Goal: Task Accomplishment & Management: Complete application form

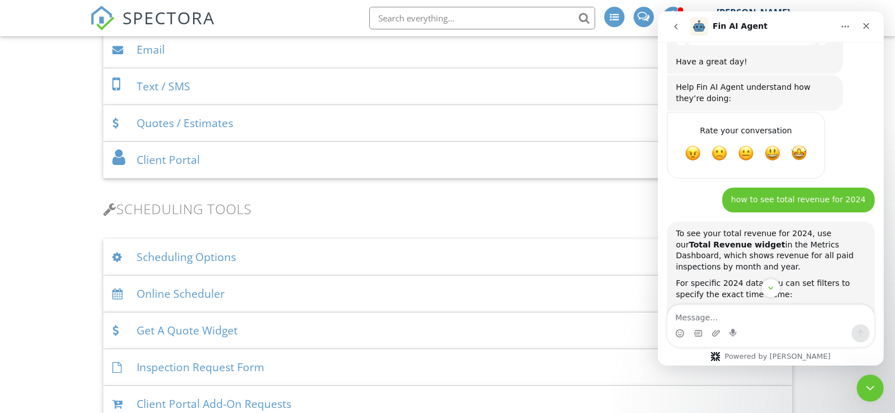
scroll to position [2, 0]
click at [867, 28] on icon "Close" at bounding box center [865, 25] width 9 height 9
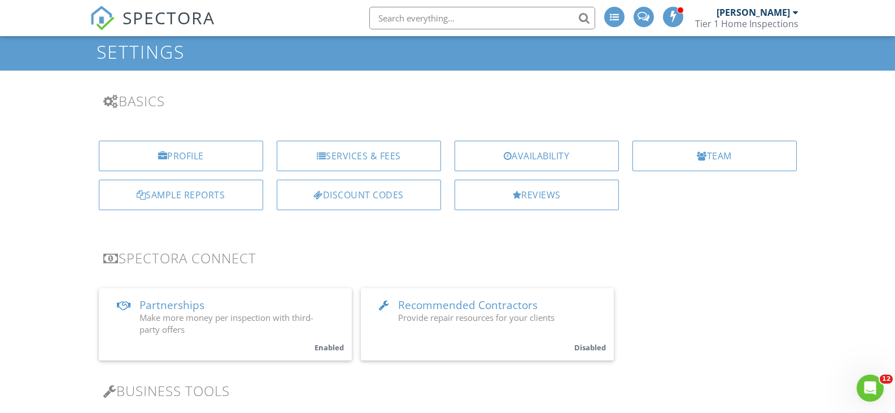
scroll to position [1514, 0]
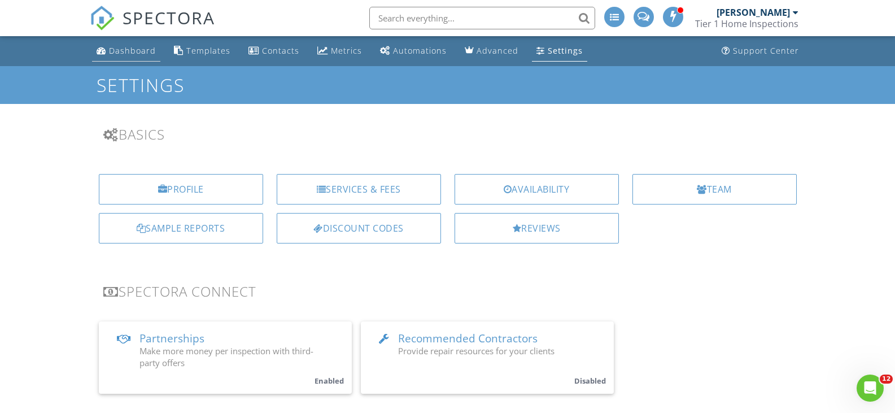
click at [126, 50] on div "Dashboard" at bounding box center [132, 50] width 47 height 11
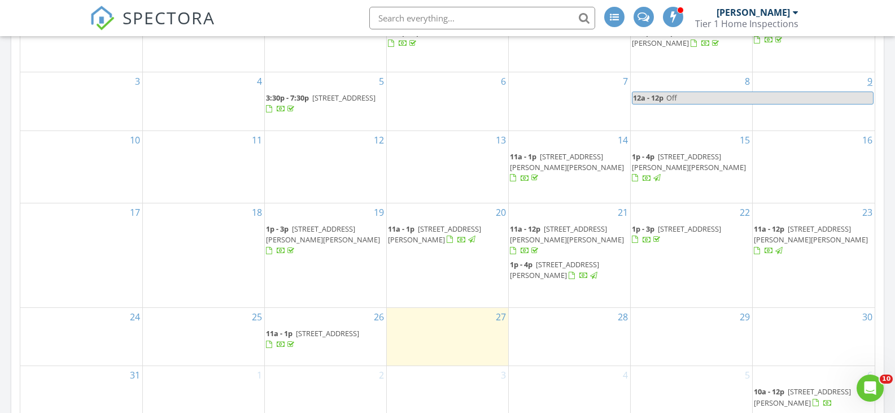
scroll to position [456, 0]
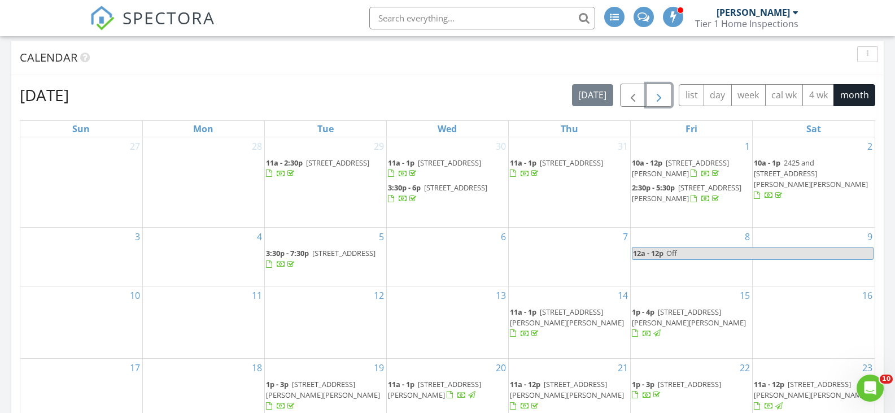
click at [660, 95] on span "button" at bounding box center [659, 96] width 14 height 14
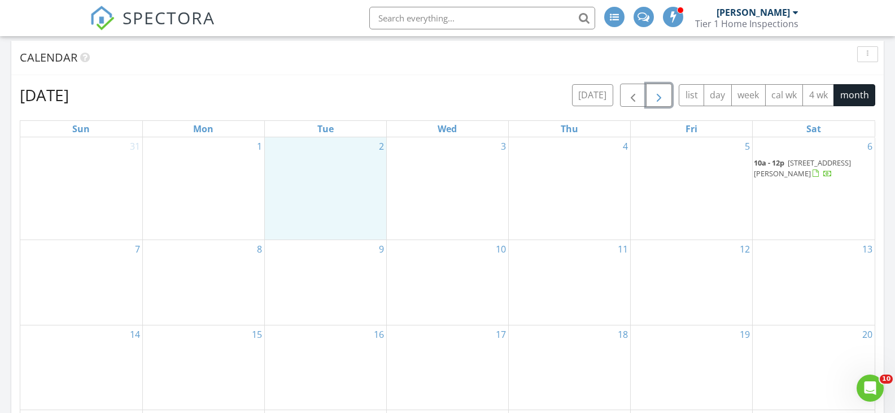
click at [330, 161] on div "2" at bounding box center [325, 188] width 121 height 103
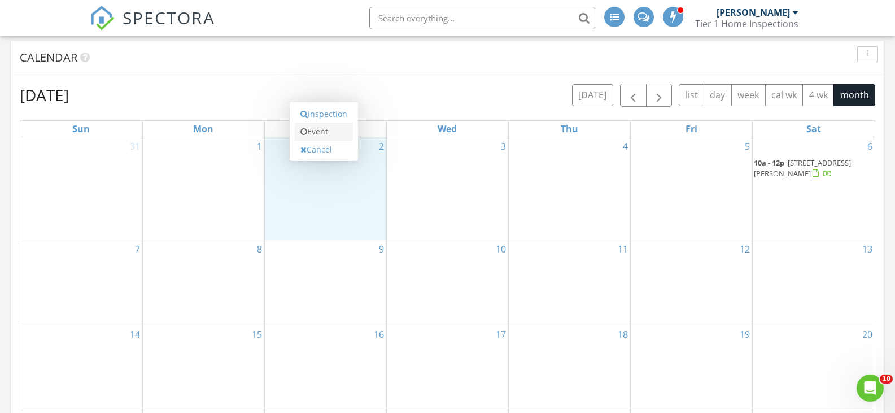
click at [342, 129] on link "Event" at bounding box center [324, 131] width 58 height 18
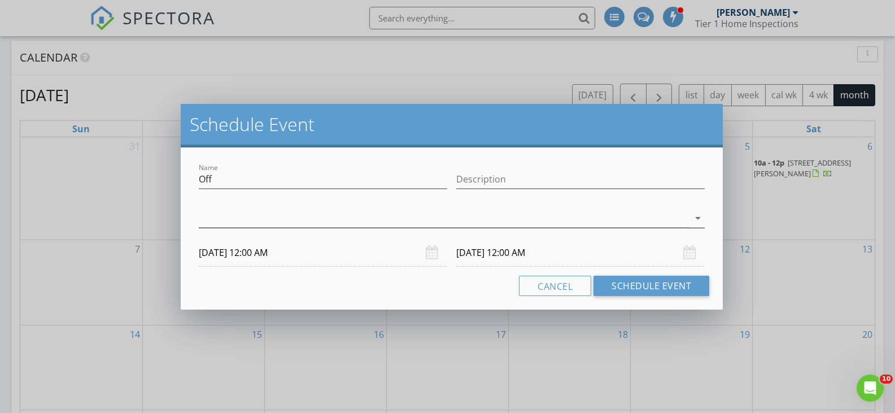
click at [378, 217] on div at bounding box center [444, 218] width 490 height 19
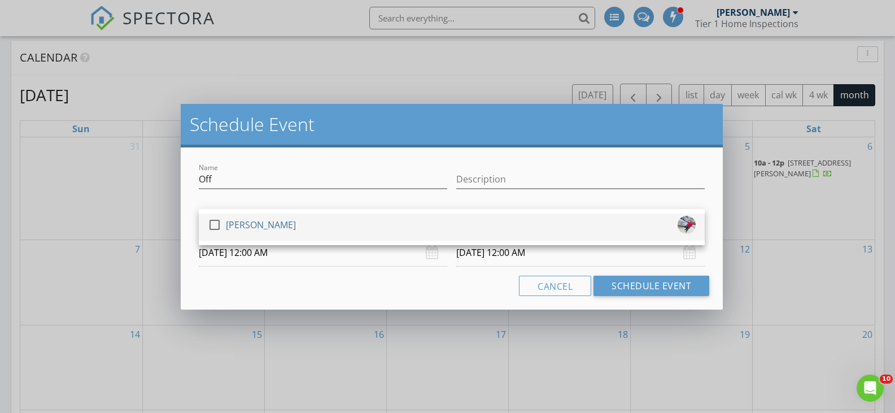
click at [373, 228] on div "check_box_outline_blank Hazel Middleton" at bounding box center [452, 227] width 488 height 23
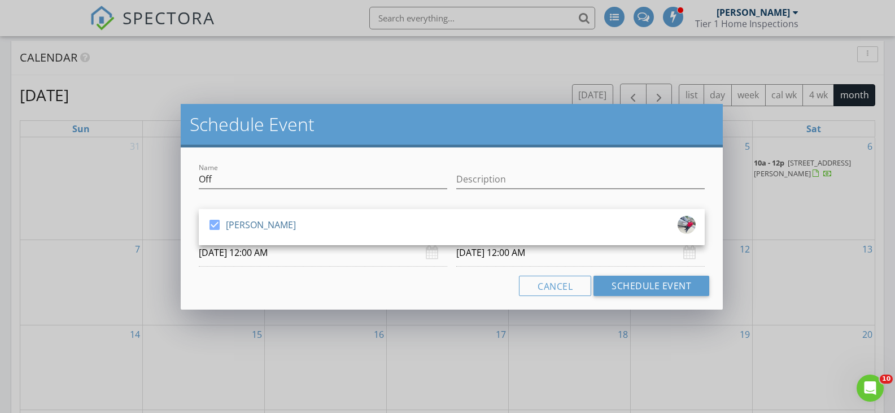
click at [395, 115] on h2 "Schedule Event" at bounding box center [452, 124] width 524 height 23
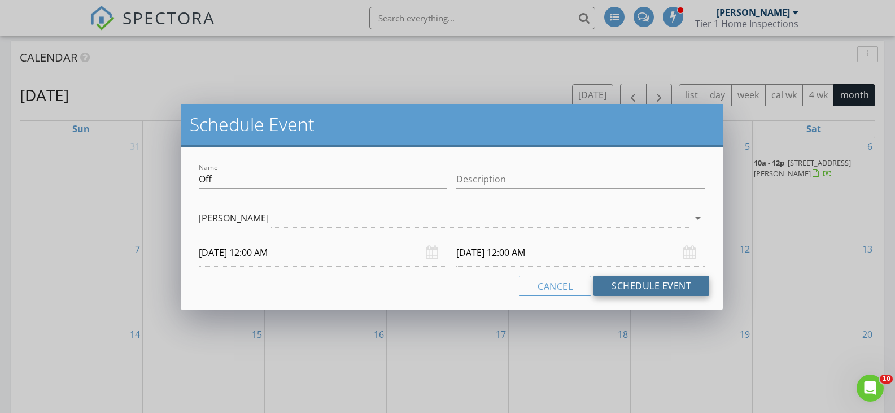
click at [643, 287] on button "Schedule Event" at bounding box center [651, 285] width 116 height 20
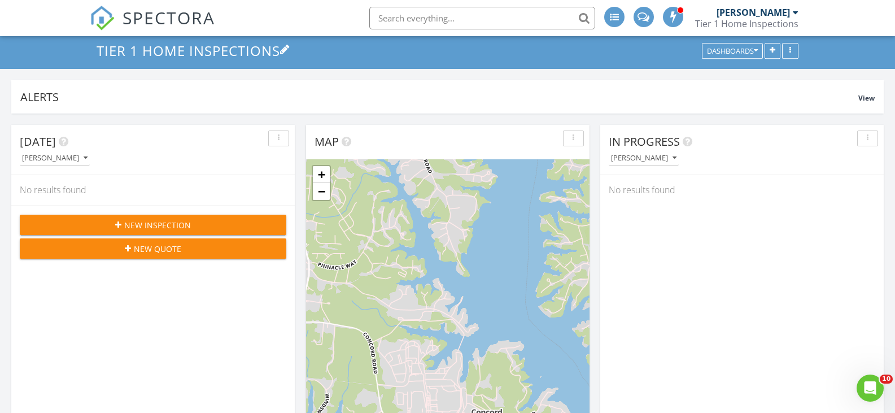
scroll to position [0, 0]
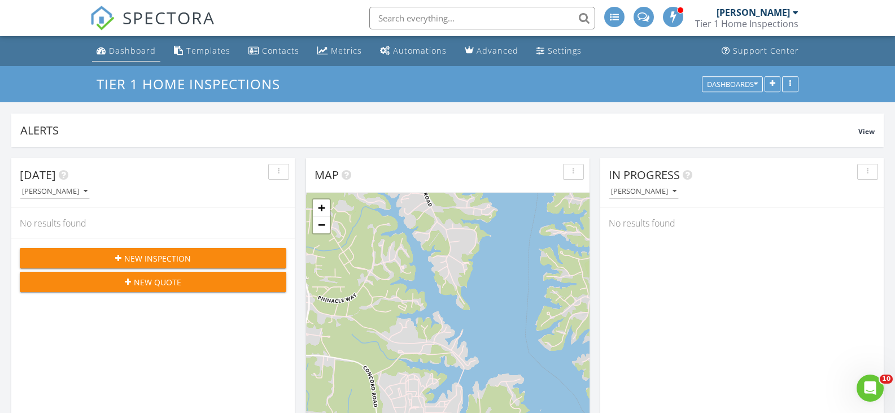
click at [131, 47] on div "Dashboard" at bounding box center [132, 50] width 47 height 11
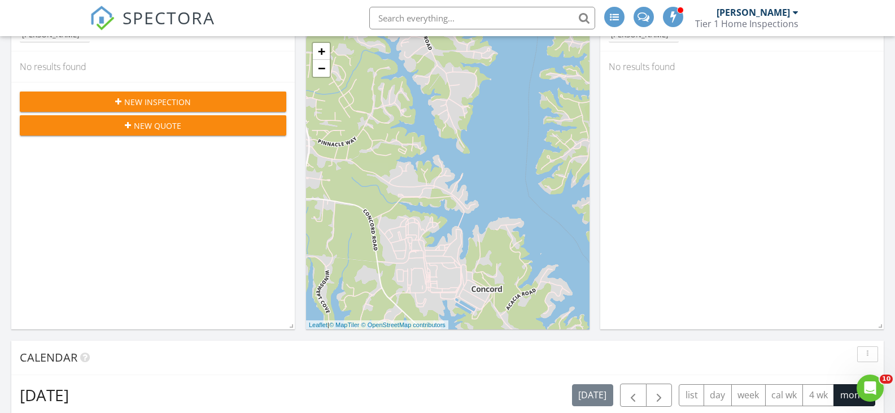
scroll to position [155, 0]
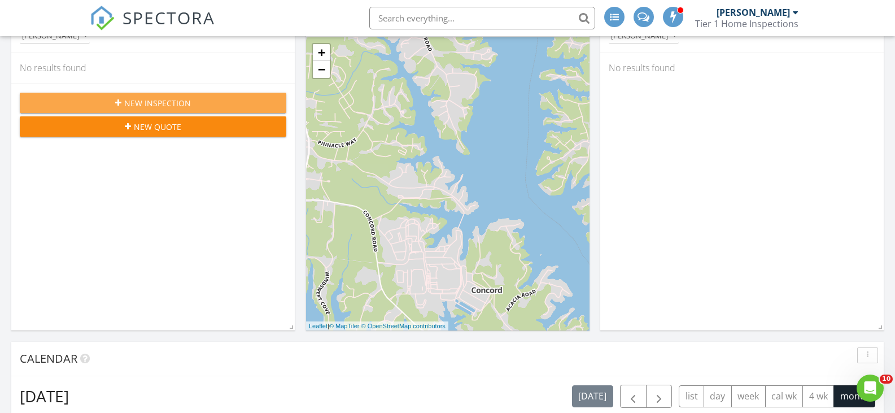
click at [205, 102] on div "New Inspection" at bounding box center [153, 103] width 248 height 12
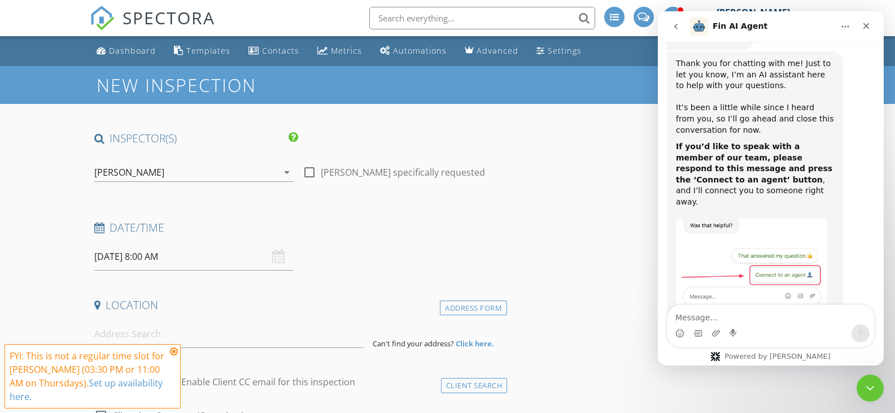
scroll to position [1514, 0]
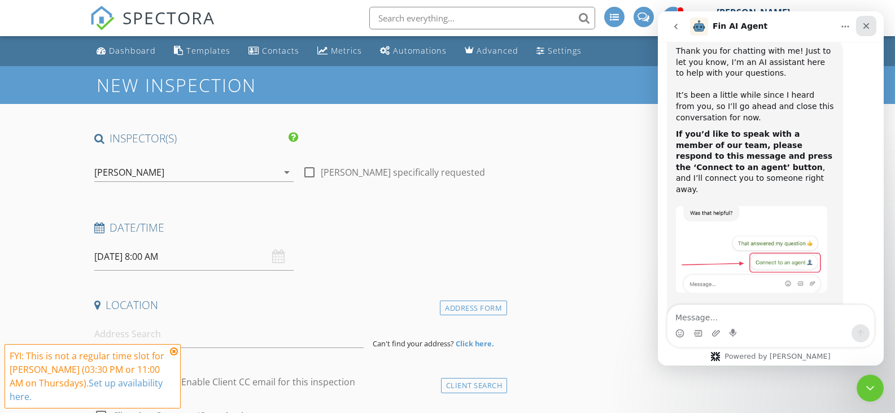
click at [869, 27] on icon "Close" at bounding box center [865, 25] width 9 height 9
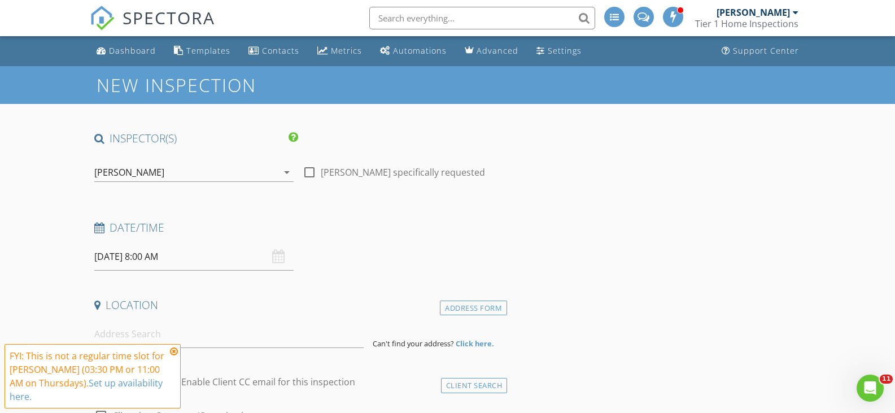
click at [125, 265] on input "08/28/2025 8:00 AM" at bounding box center [194, 257] width 200 height 28
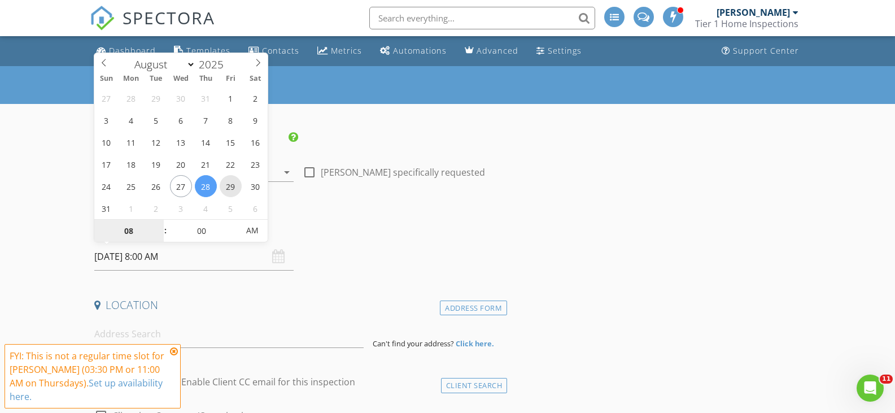
type input "08/29/2025 8:00 AM"
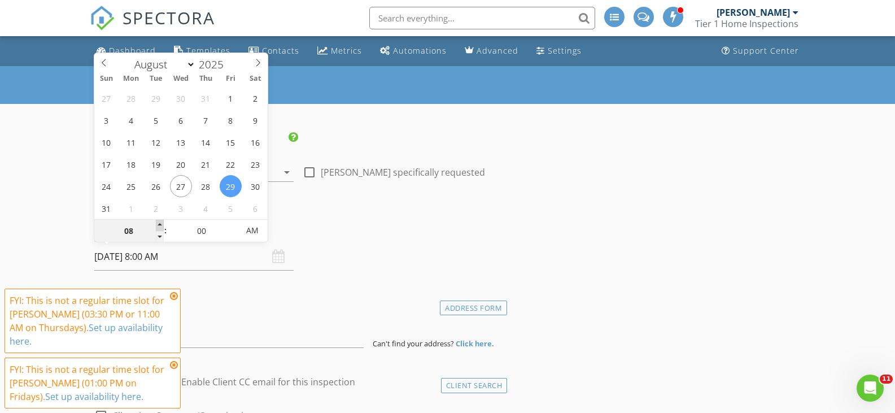
type input "09"
type input "08/29/2025 9:00 AM"
click at [160, 224] on span at bounding box center [160, 225] width 8 height 11
type input "10"
type input "08/29/2025 10:00 AM"
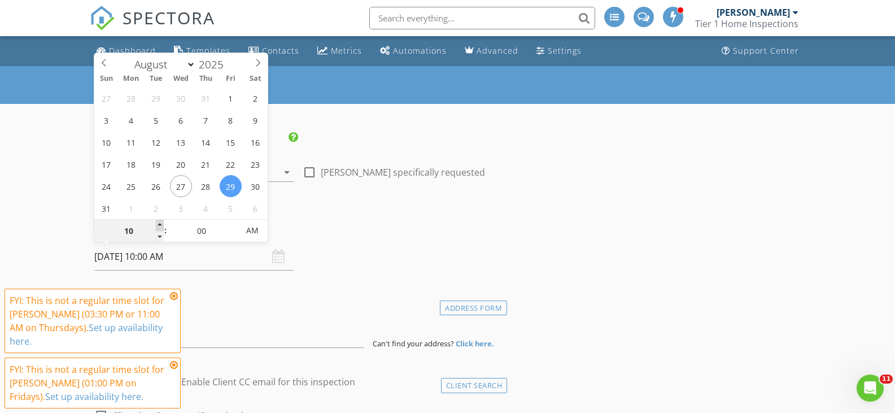
click at [160, 224] on span at bounding box center [160, 225] width 8 height 11
type input "11"
type input "08/29/2025 11:00 AM"
click at [160, 224] on span at bounding box center [160, 225] width 8 height 11
type input "12"
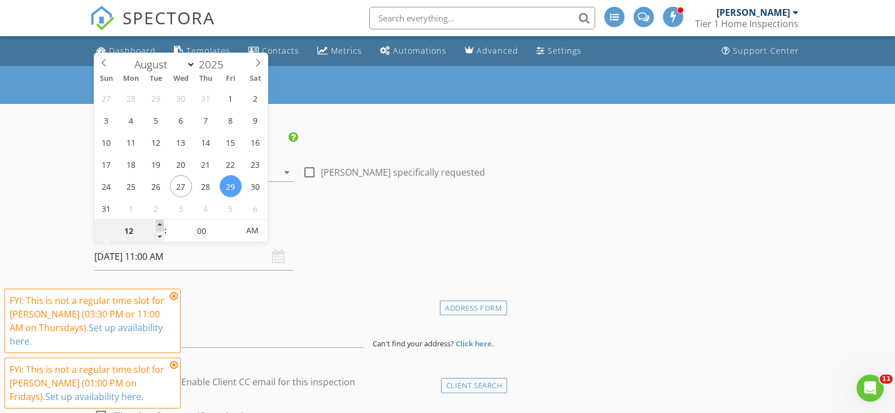
type input "08/29/2025 12:00 PM"
click at [160, 224] on span at bounding box center [160, 225] width 8 height 11
type input "01"
type input "08/29/2025 1:00 PM"
click at [160, 223] on span at bounding box center [160, 225] width 8 height 11
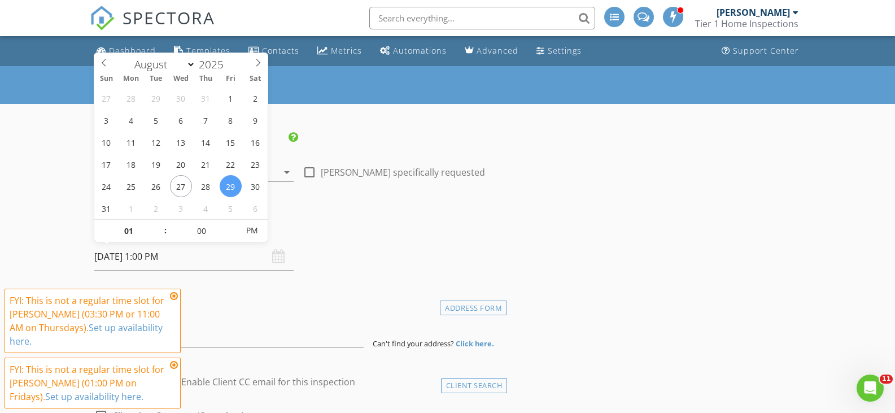
click at [357, 224] on h4 "Date/Time" at bounding box center [298, 227] width 409 height 15
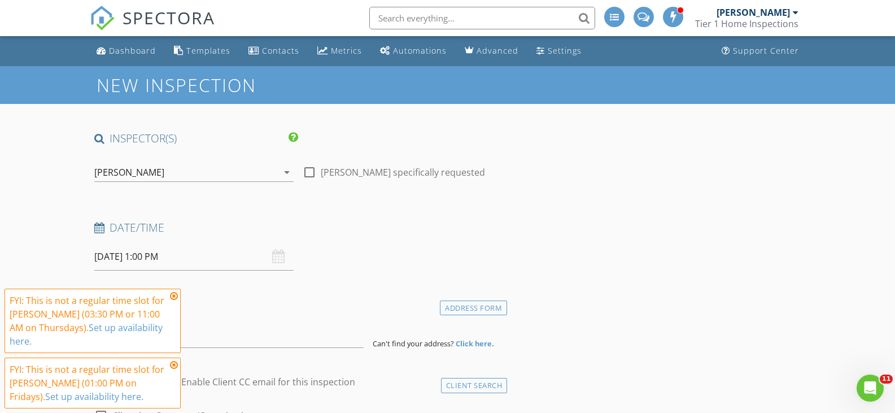
click at [174, 294] on icon at bounding box center [174, 295] width 8 height 9
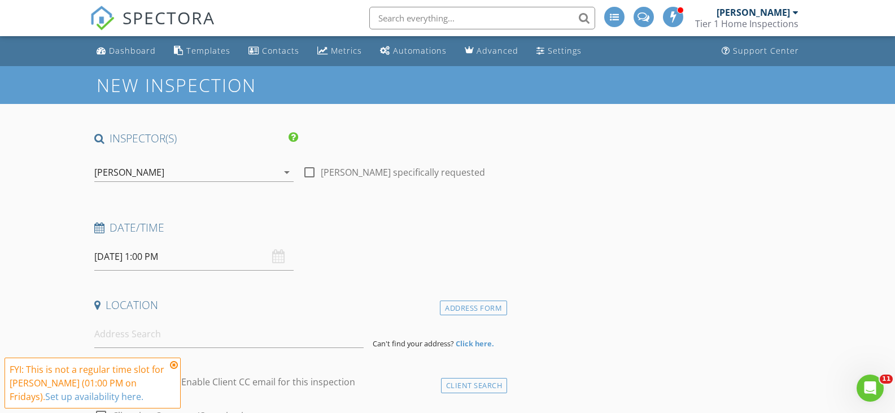
click at [174, 366] on icon at bounding box center [174, 364] width 8 height 9
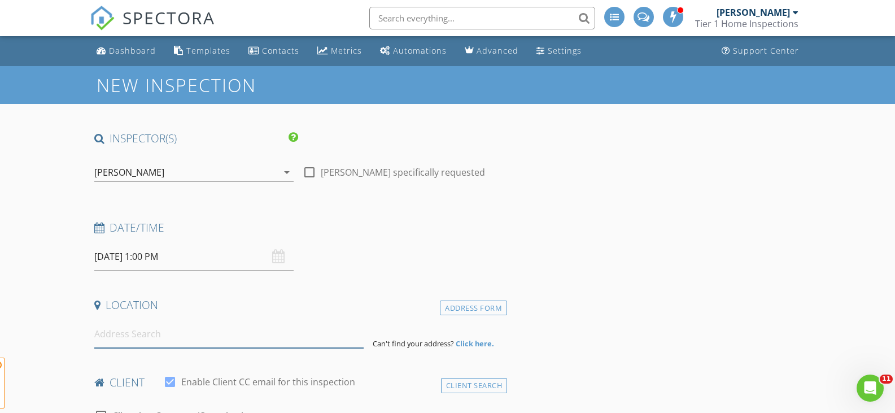
click at [163, 336] on input at bounding box center [228, 334] width 269 height 28
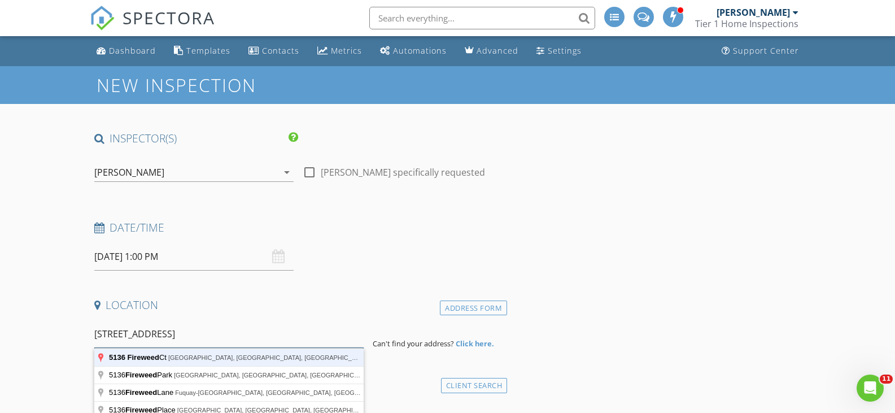
type input "5136 Fireweed Ct, Dallas, NC, USA"
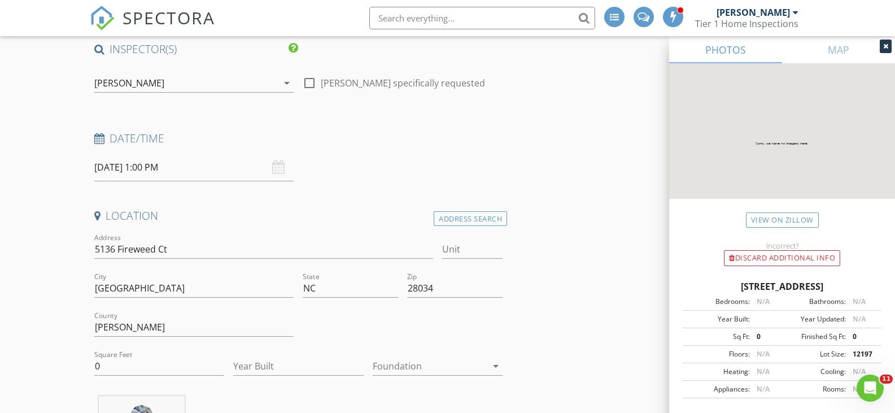
scroll to position [127, 0]
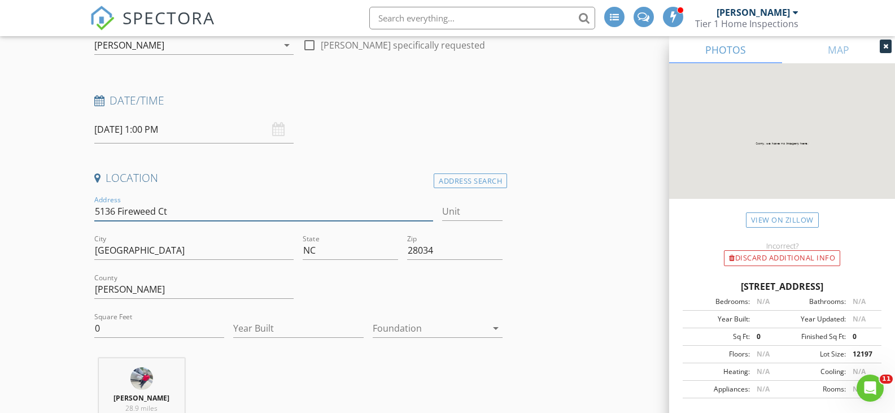
drag, startPoint x: 189, startPoint y: 215, endPoint x: 88, endPoint y: 217, distance: 100.5
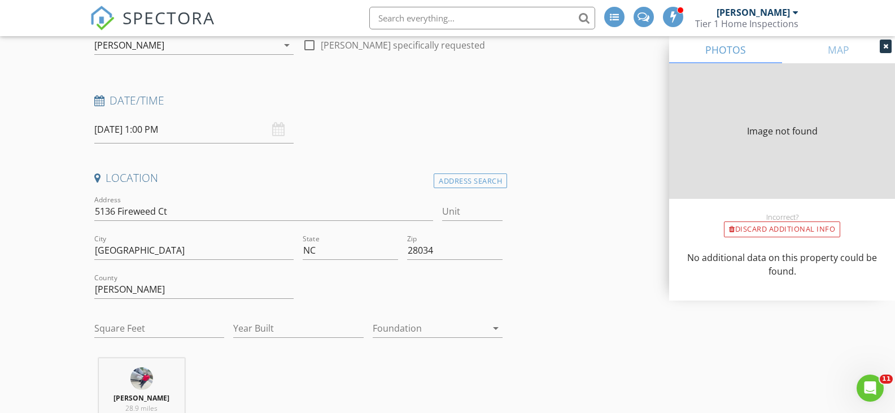
type input "0"
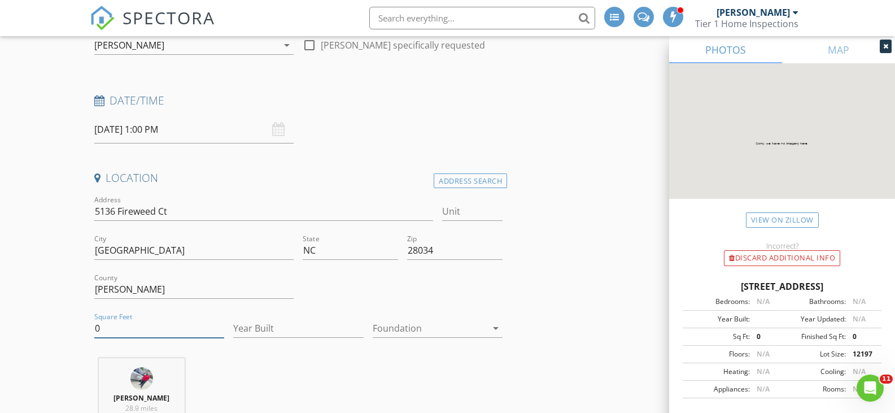
click at [173, 325] on input "0" at bounding box center [159, 328] width 130 height 19
click at [174, 324] on input "0" at bounding box center [159, 328] width 130 height 19
click at [177, 322] on input "0" at bounding box center [159, 328] width 130 height 19
type input "2164"
click at [327, 334] on input "Year Built" at bounding box center [298, 328] width 130 height 19
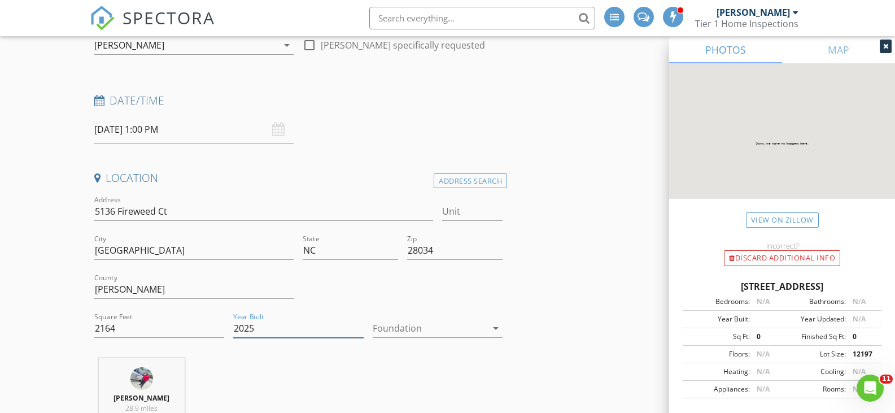
type input "2025"
click at [387, 322] on div at bounding box center [430, 328] width 115 height 18
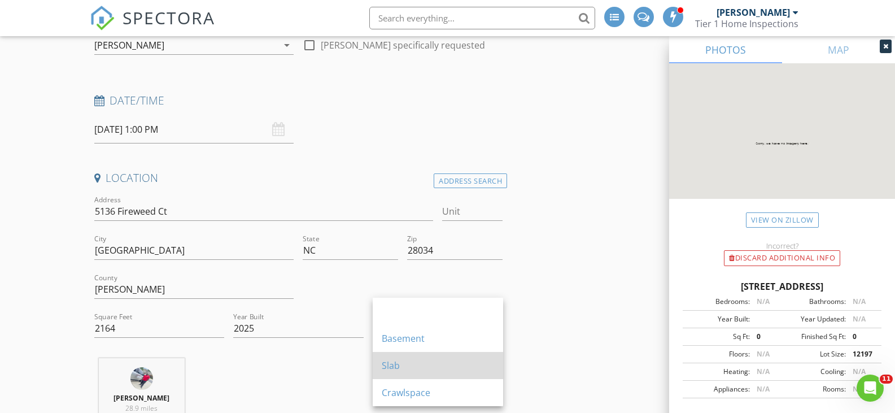
click at [399, 372] on div "Slab" at bounding box center [438, 365] width 112 height 27
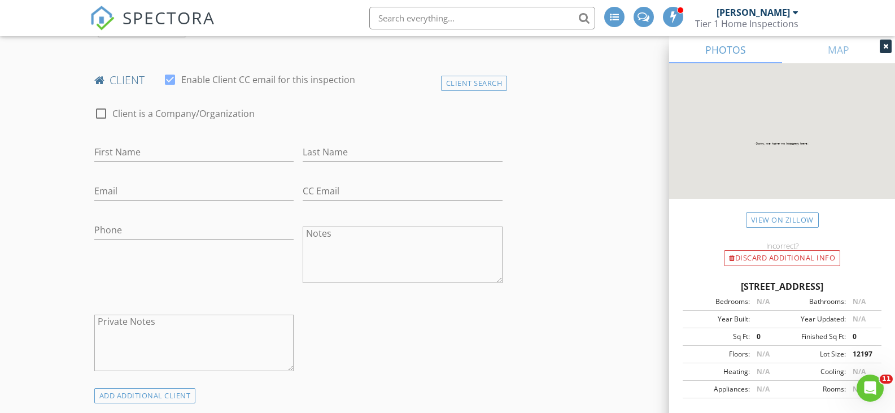
scroll to position [536, 0]
click at [230, 146] on input "First Name" at bounding box center [194, 148] width 200 height 19
type input "Jerry"
type input "Adams"
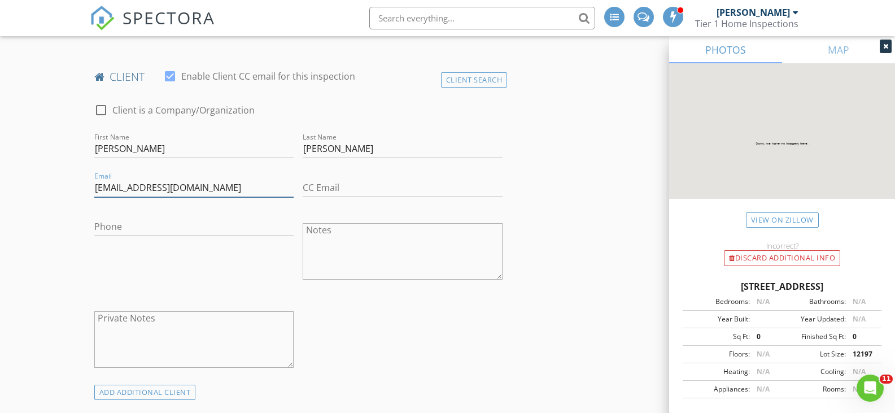
type input "jdablessed@yahoo.com"
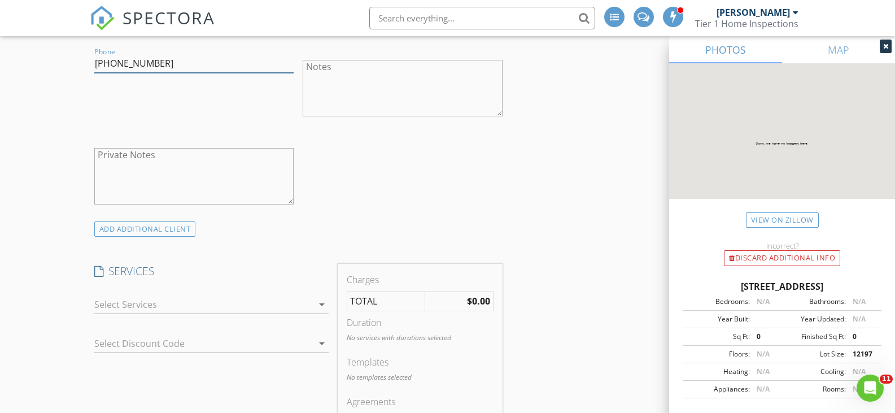
scroll to position [720, 0]
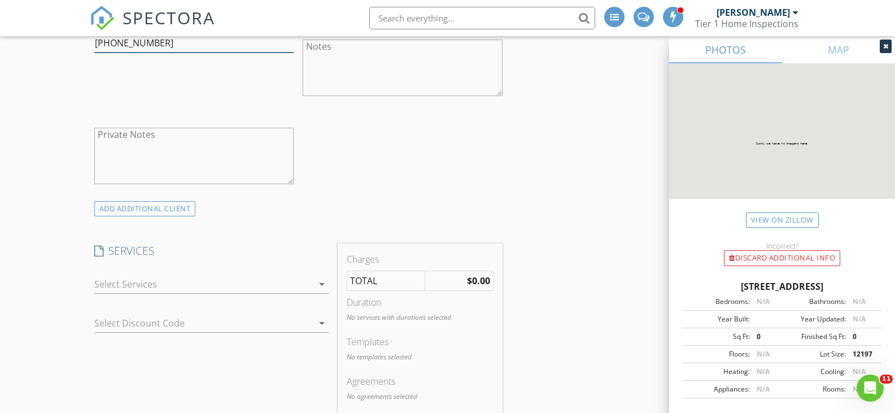
type input "704-819-5415"
click at [282, 284] on div at bounding box center [203, 284] width 218 height 18
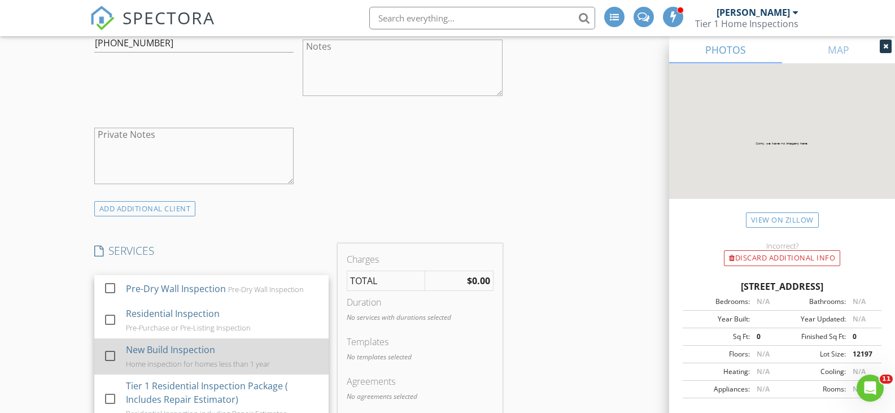
click at [204, 352] on div "New Build Inspection" at bounding box center [169, 350] width 89 height 14
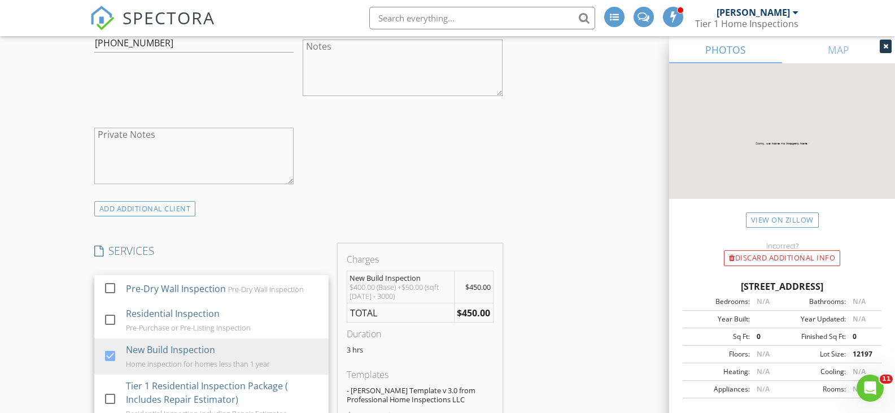
click at [354, 203] on div "ADD ADDITIONAL client" at bounding box center [299, 208] width 418 height 15
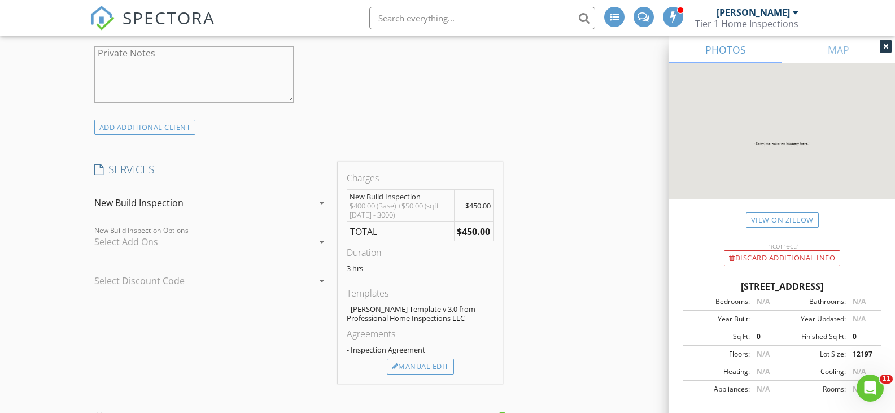
scroll to position [804, 0]
click at [280, 240] on div at bounding box center [203, 238] width 218 height 18
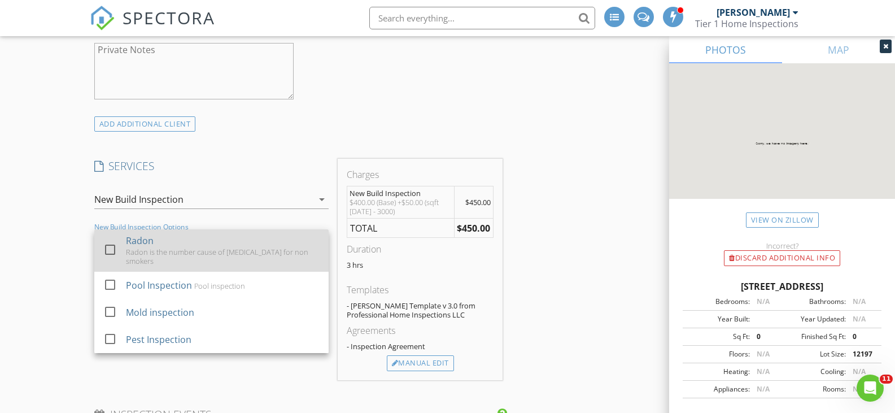
click at [262, 246] on div "Radon Radon is the number cause of lung cancer for non smokers" at bounding box center [222, 250] width 194 height 42
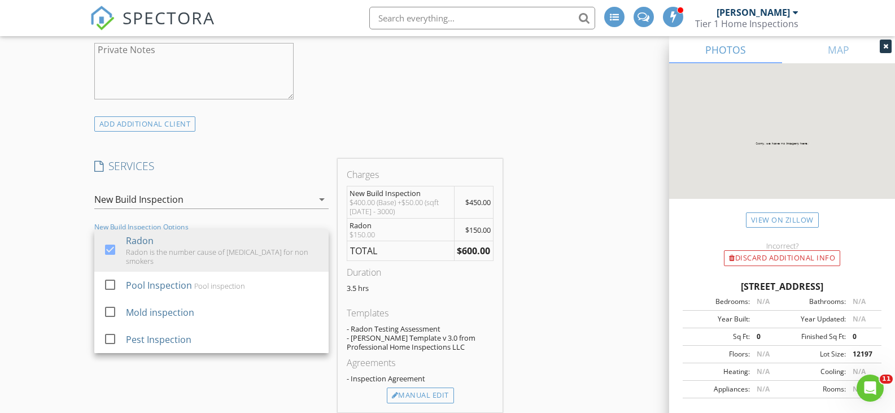
click at [379, 128] on div "ADD ADDITIONAL client" at bounding box center [299, 123] width 418 height 15
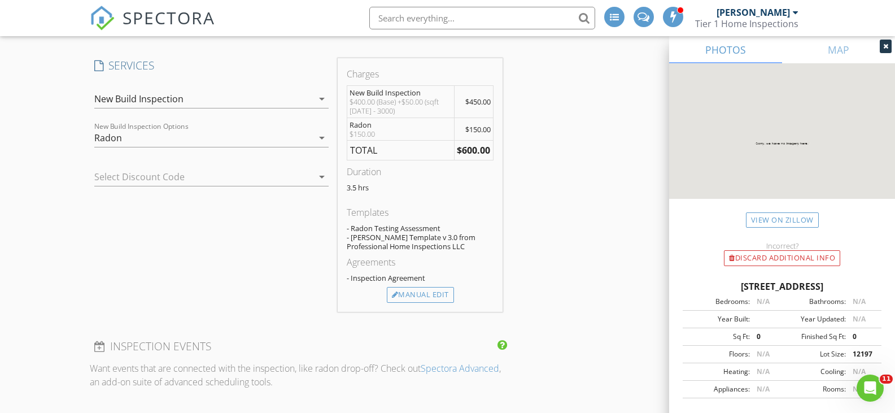
scroll to position [903, 0]
click at [407, 298] on div "Manual Edit" at bounding box center [420, 296] width 67 height 16
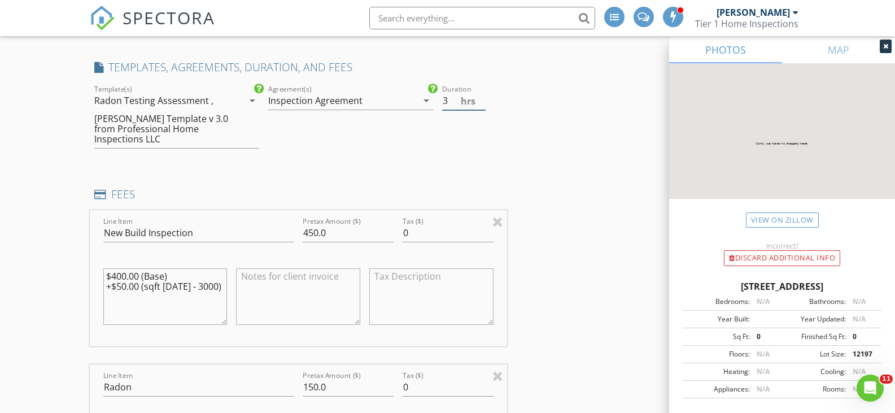
click at [483, 103] on input "3" at bounding box center [463, 100] width 43 height 19
click at [483, 103] on input "2.5" at bounding box center [463, 100] width 43 height 19
type input "2"
click at [483, 103] on input "2" at bounding box center [463, 100] width 43 height 19
click at [348, 161] on div "INSPECTOR(S) check_box Hazel Middleton PRIMARY Hazel Middleton arrow_drop_down …" at bounding box center [299, 332] width 418 height 2208
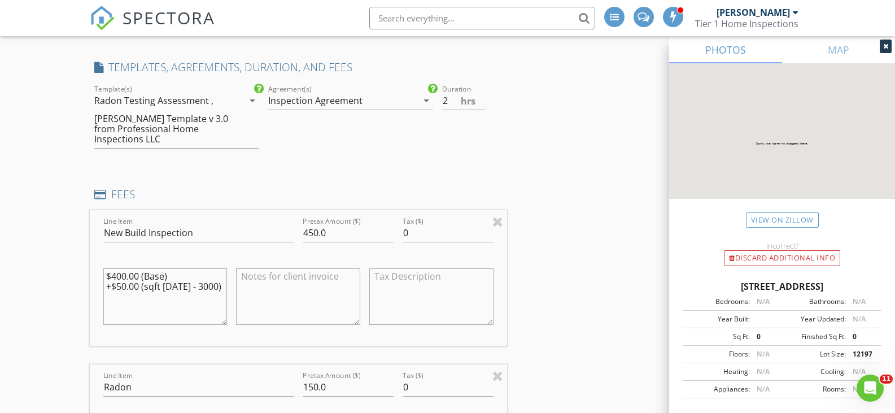
click at [191, 103] on div "Radon Testing Assessment ," at bounding box center [153, 100] width 119 height 10
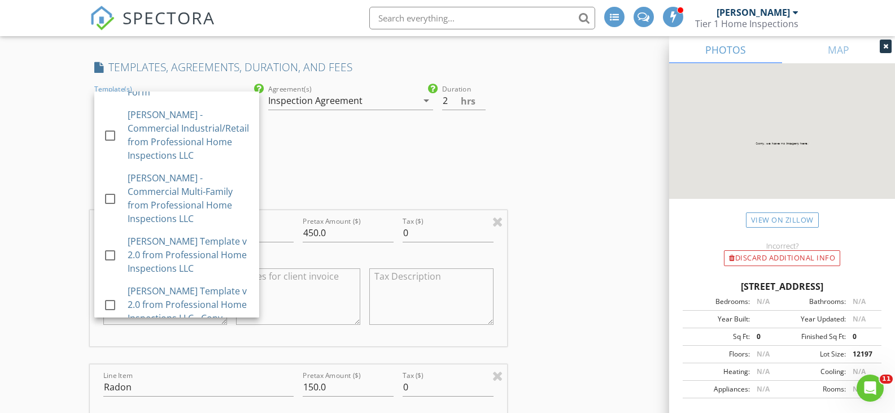
scroll to position [305, 0]
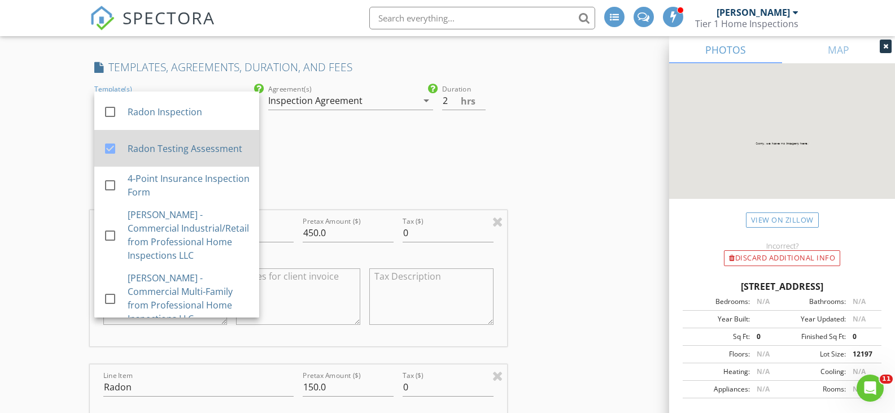
click at [108, 149] on div at bounding box center [109, 148] width 19 height 19
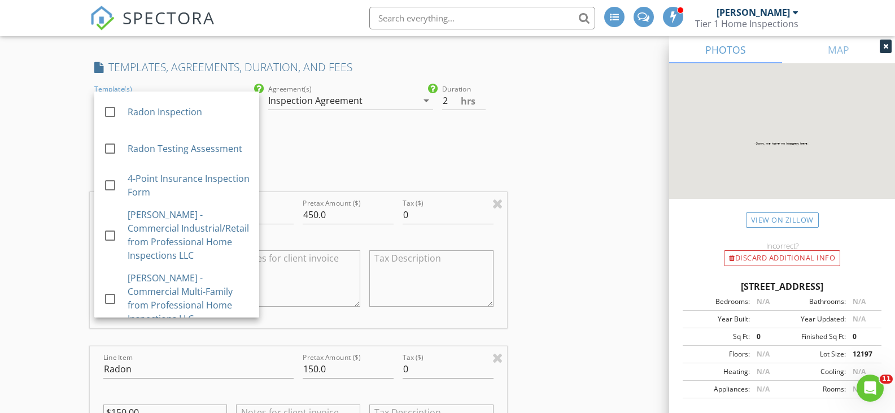
click at [330, 159] on div "INSPECTOR(S) check_box Hazel Middleton PRIMARY Hazel Middleton arrow_drop_down …" at bounding box center [299, 323] width 418 height 2190
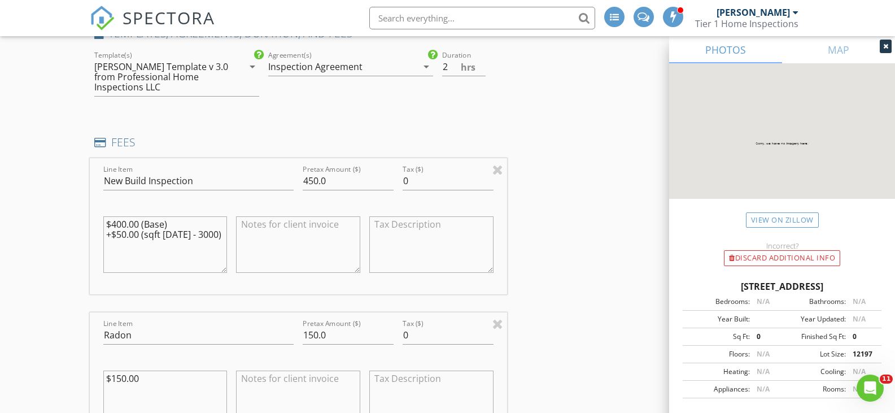
scroll to position [960, 0]
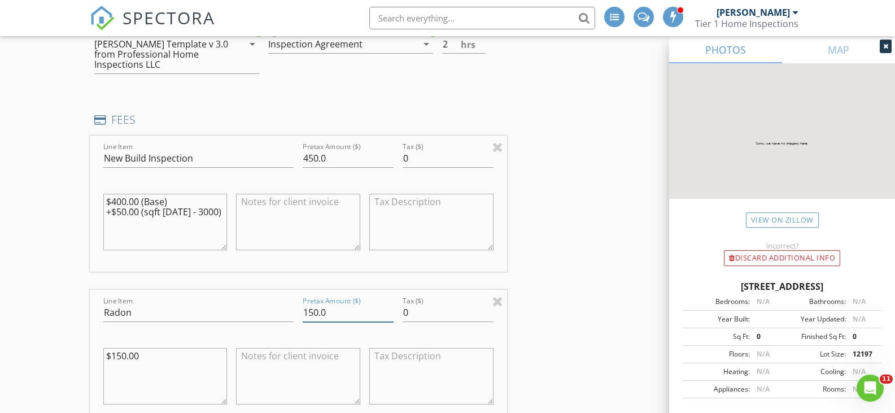
click at [351, 313] on input "150.0" at bounding box center [348, 312] width 91 height 19
click at [351, 312] on input "150.0" at bounding box center [348, 312] width 91 height 19
click at [389, 317] on input "149.99" at bounding box center [348, 312] width 91 height 19
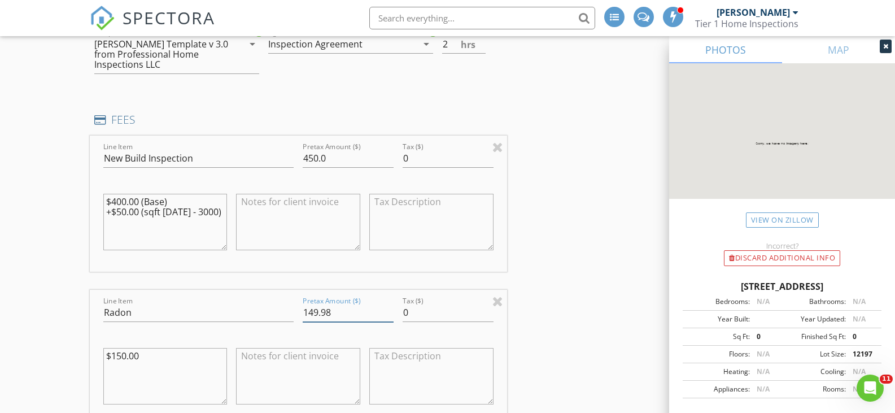
click at [389, 317] on input "149.98" at bounding box center [348, 312] width 91 height 19
click at [389, 317] on input "149.97" at bounding box center [348, 312] width 91 height 19
click at [389, 316] on input "149.96" at bounding box center [348, 312] width 91 height 19
click at [362, 310] on input "149.96" at bounding box center [348, 312] width 91 height 19
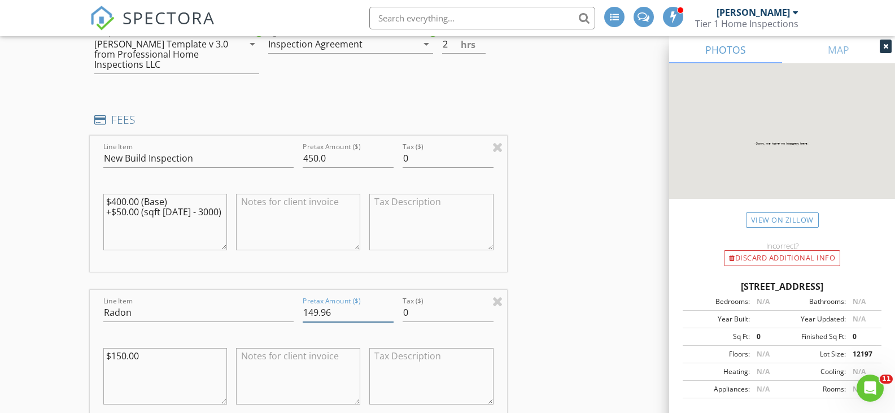
click at [362, 310] on input "149.96" at bounding box center [348, 312] width 91 height 19
type input "75.00"
click at [312, 159] on input "450.0" at bounding box center [348, 158] width 91 height 19
type input "400.0"
click at [563, 168] on div "INSPECTOR(S) check_box Hazel Middleton PRIMARY Hazel Middleton arrow_drop_down …" at bounding box center [448, 299] width 716 height 2256
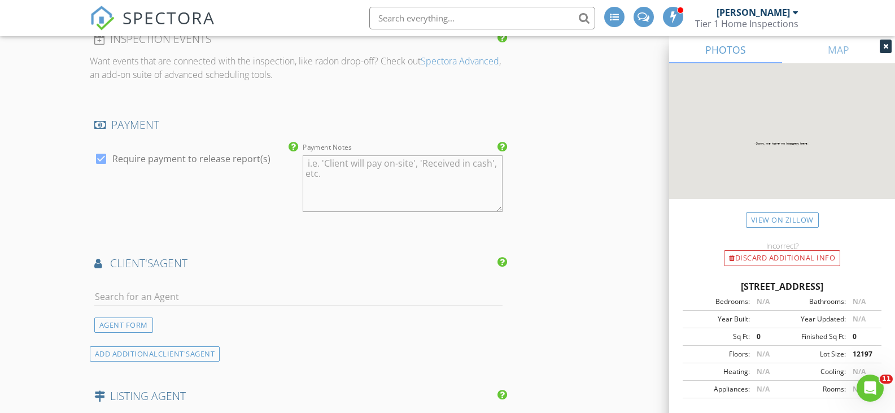
scroll to position [1453, 0]
click at [273, 286] on input "text" at bounding box center [298, 294] width 409 height 19
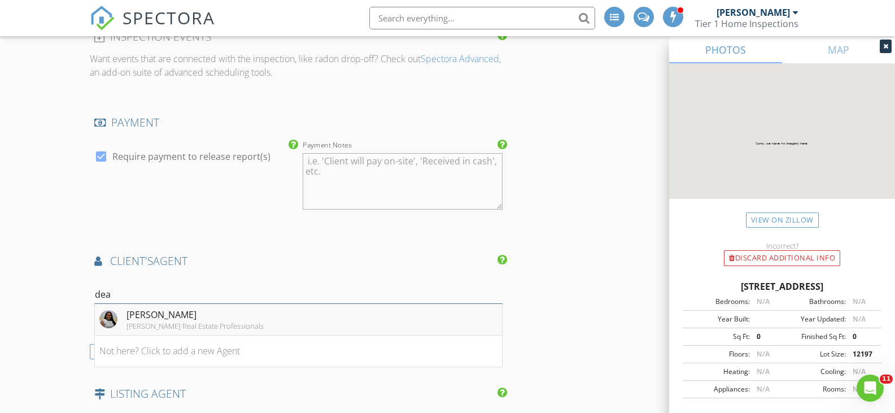
type input "dea"
click at [213, 316] on div "DeAndra Adams" at bounding box center [194, 315] width 137 height 14
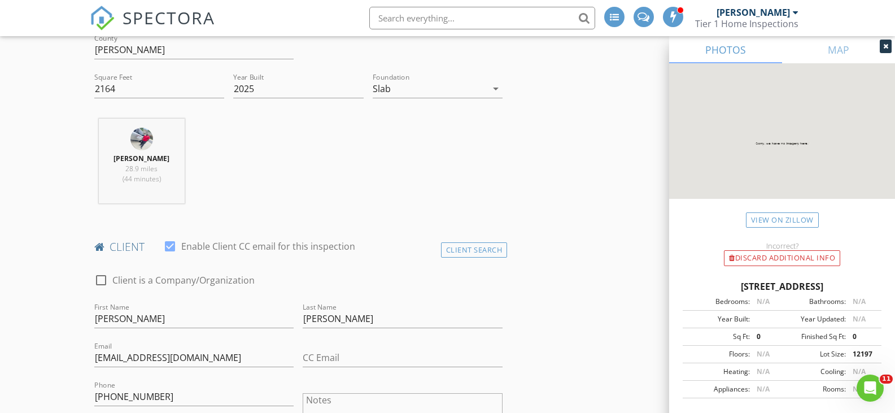
scroll to position [374, 0]
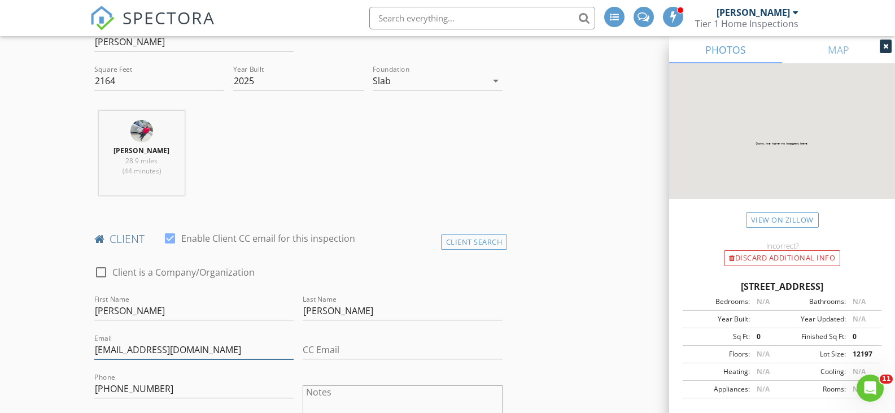
click at [138, 348] on input "jdablessed@yahoo.com" at bounding box center [194, 349] width 200 height 19
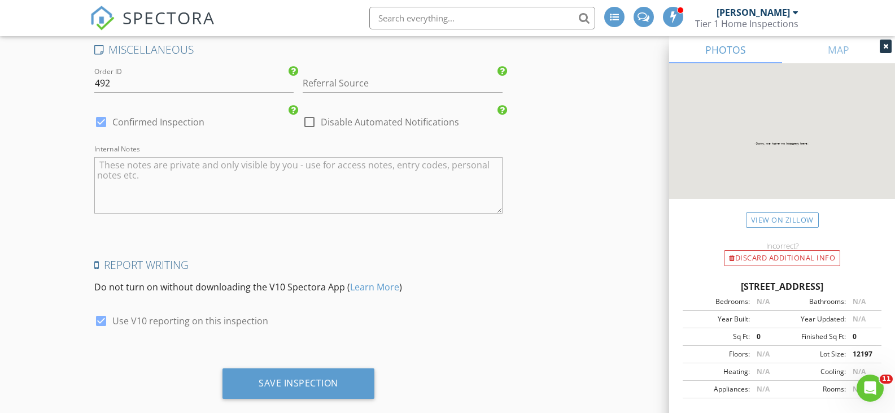
scroll to position [2258, 0]
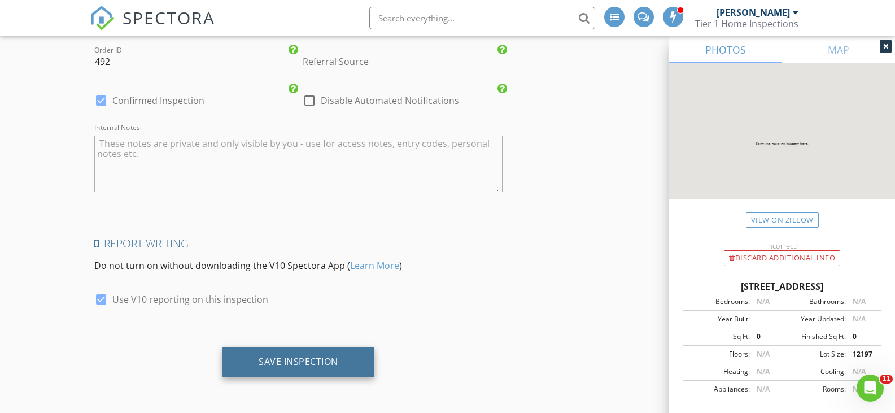
type input "jdablessed5@yahoo.com"
click at [320, 361] on div "Save Inspection" at bounding box center [299, 361] width 80 height 11
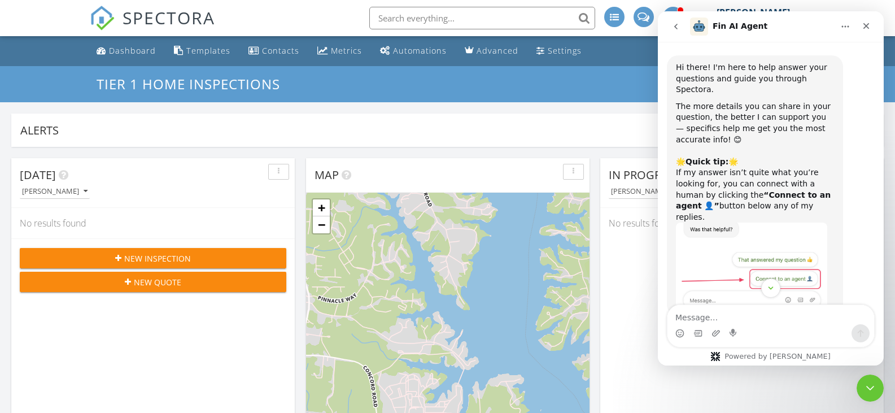
scroll to position [2, 0]
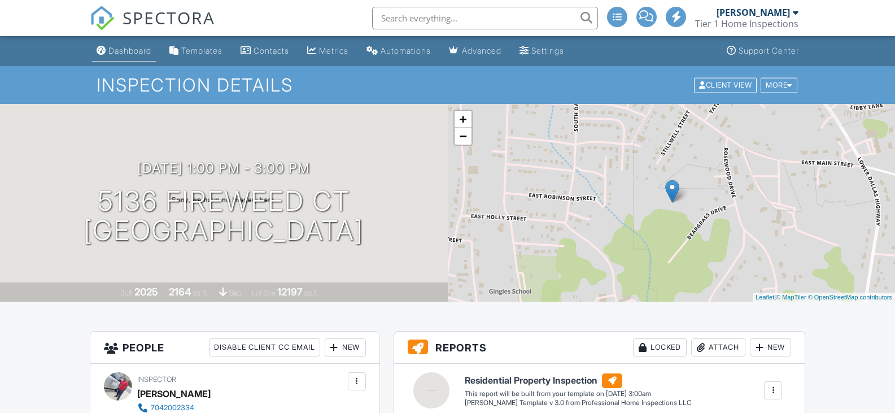
click at [141, 51] on div "Dashboard" at bounding box center [129, 51] width 43 height 10
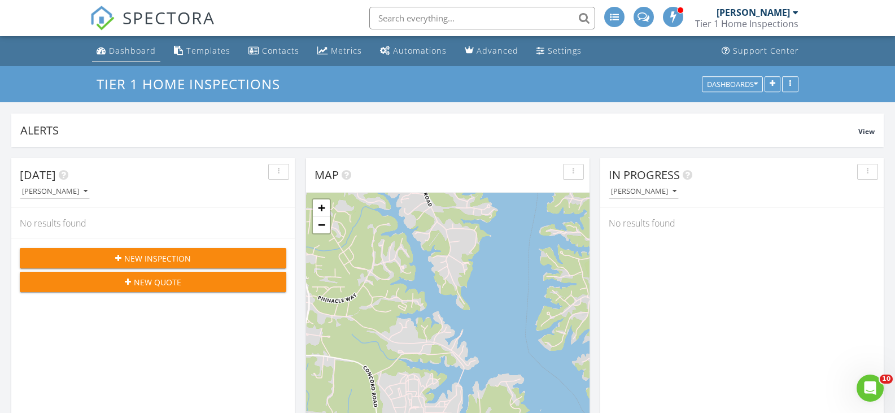
click at [128, 47] on div "Dashboard" at bounding box center [132, 50] width 47 height 11
click at [756, 85] on icon "button" at bounding box center [756, 84] width 4 height 8
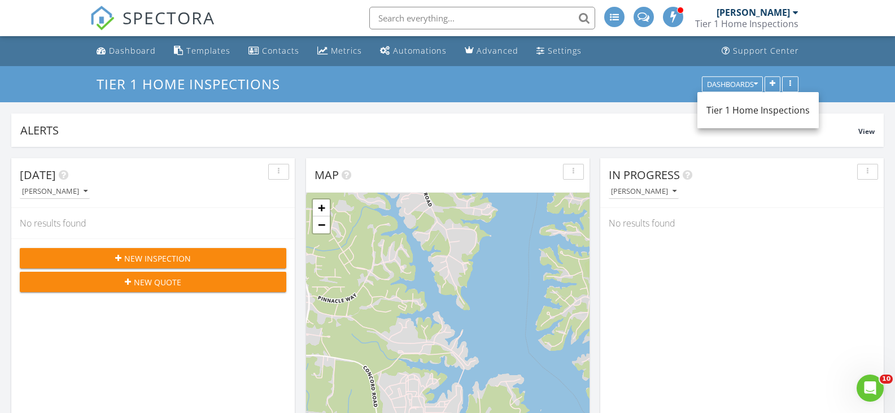
click at [844, 75] on div "Tier 1 Home Inspections Dashboards" at bounding box center [447, 84] width 895 height 36
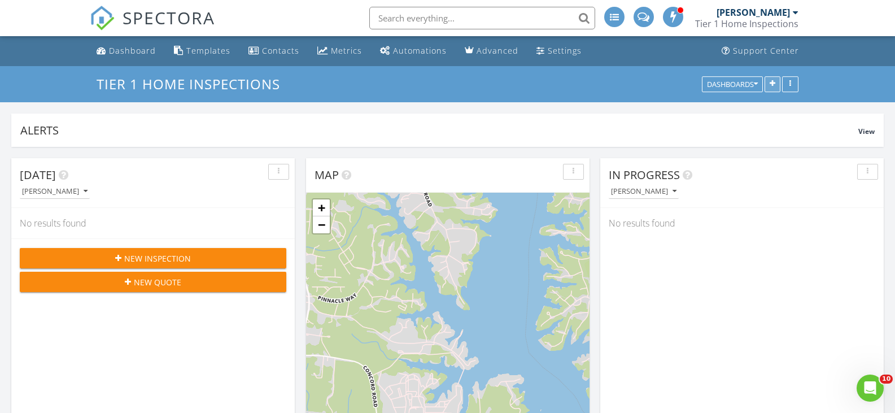
click at [774, 82] on icon "button" at bounding box center [772, 84] width 6 height 8
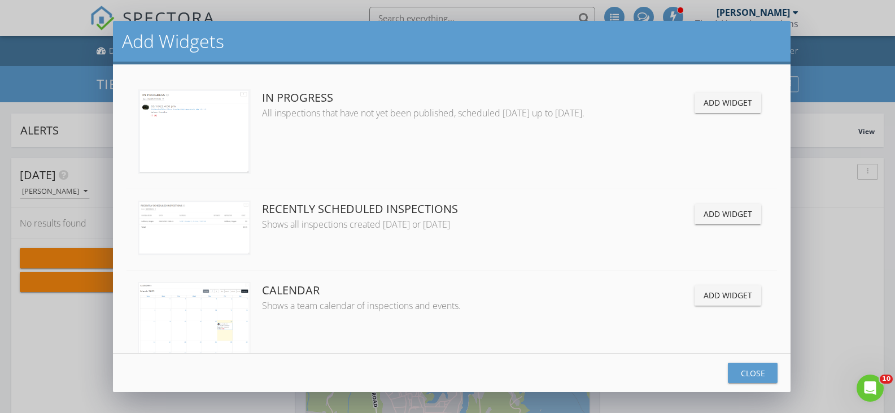
click at [834, 80] on div "Add Widgets In Progress All inspections that have not yet been published, sched…" at bounding box center [447, 206] width 895 height 413
